Goal: Task Accomplishment & Management: Use online tool/utility

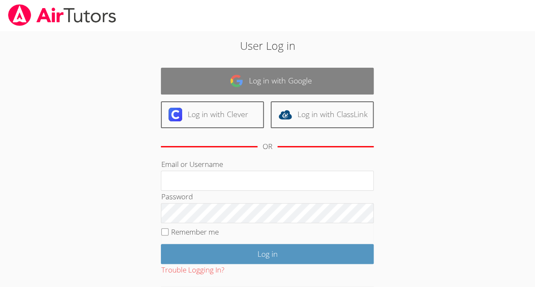
click at [338, 68] on link "Log in with Google" at bounding box center [267, 81] width 213 height 27
click at [330, 71] on link "Log in with Google" at bounding box center [267, 81] width 213 height 27
click at [333, 94] on link "Log in with Google" at bounding box center [267, 81] width 213 height 27
click at [334, 82] on link "Log in with Google" at bounding box center [267, 81] width 213 height 27
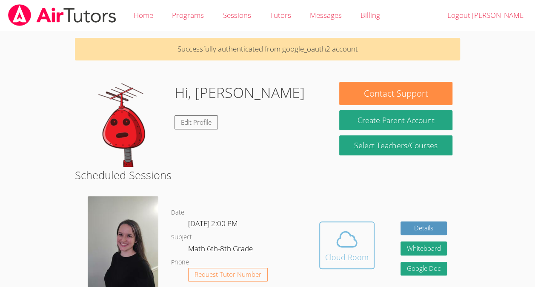
click at [339, 256] on div "Cloud Room" at bounding box center [346, 257] width 43 height 12
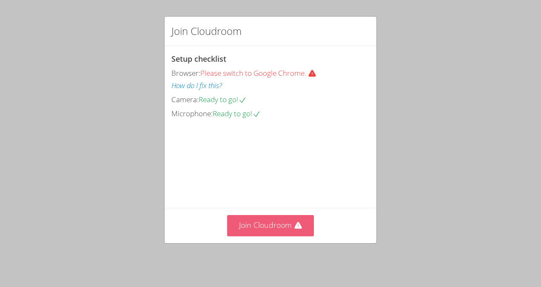
click at [275, 230] on button "Join Cloudroom" at bounding box center [270, 225] width 87 height 21
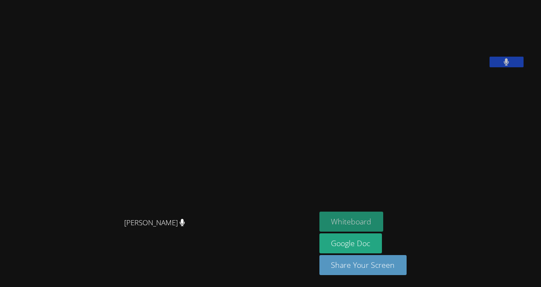
click at [344, 218] on button "Whiteboard" at bounding box center [351, 221] width 64 height 20
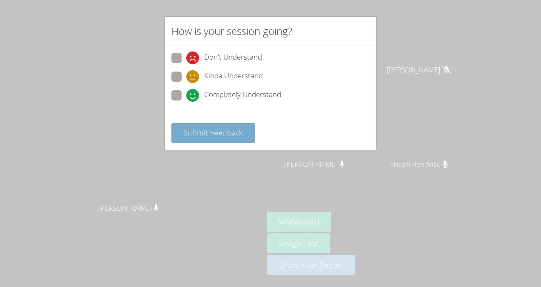
click at [228, 131] on span "Submit Feedback" at bounding box center [213, 132] width 60 height 10
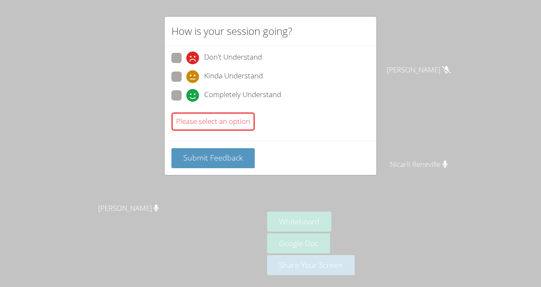
click at [245, 98] on span "Completely Understand" at bounding box center [242, 95] width 77 height 13
click at [194, 97] on input "Completely Understand" at bounding box center [189, 93] width 7 height 7
radio input "true"
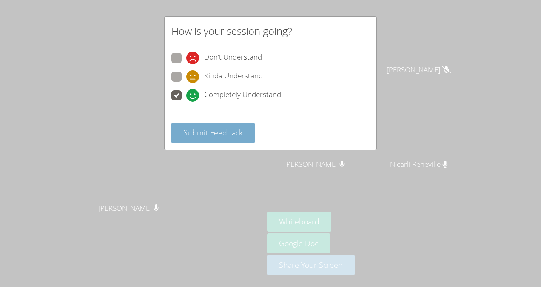
click at [242, 135] on button "Submit Feedback" at bounding box center [212, 133] width 83 height 20
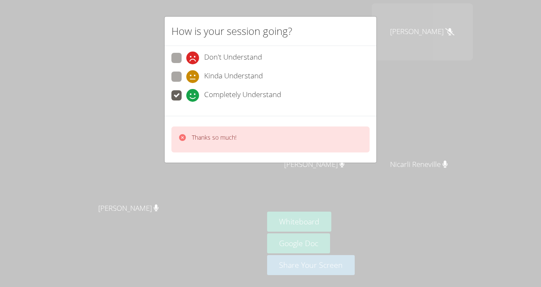
click at [239, 136] on div "Thanks so much!" at bounding box center [270, 139] width 198 height 26
click at [182, 139] on icon at bounding box center [182, 137] width 7 height 7
